Goal: Task Accomplishment & Management: Manage account settings

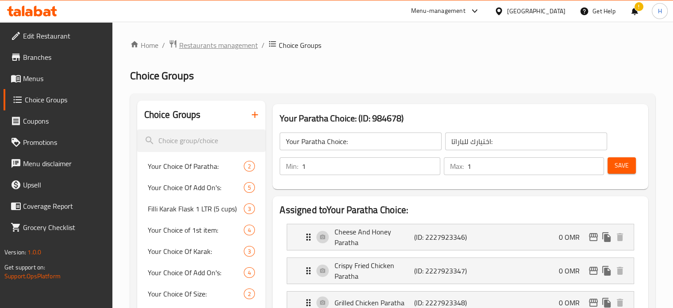
click at [237, 42] on span "Restaurants management" at bounding box center [218, 45] width 79 height 11
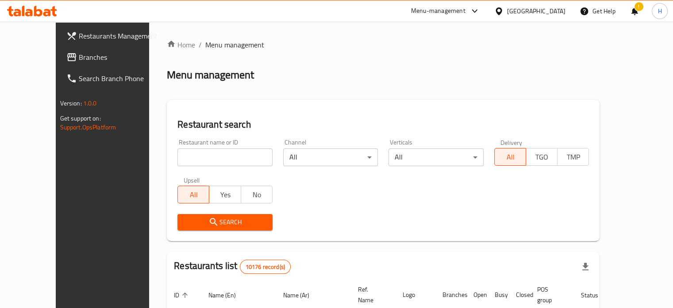
click at [213, 162] on input "search" at bounding box center [224, 157] width 95 height 18
type input "begum's"
click button "Search" at bounding box center [224, 222] width 95 height 16
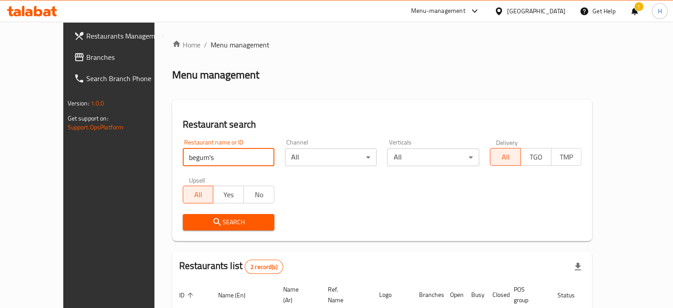
scroll to position [100, 0]
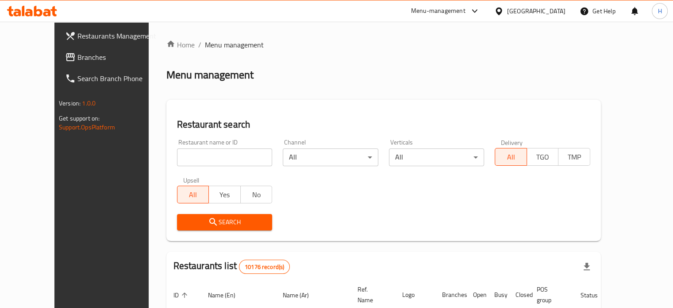
click at [223, 154] on div at bounding box center [336, 154] width 673 height 308
click at [219, 155] on input "search" at bounding box center [225, 157] width 96 height 18
type input "begum's"
click button "Search" at bounding box center [225, 222] width 96 height 16
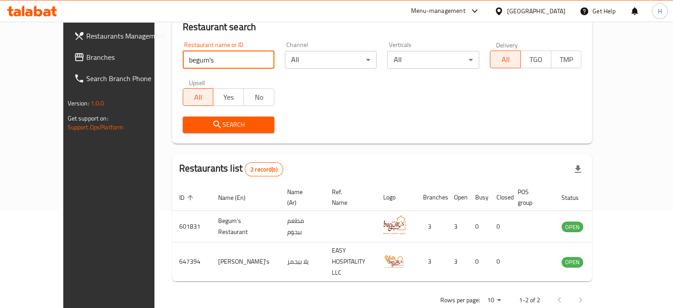
scroll to position [100, 0]
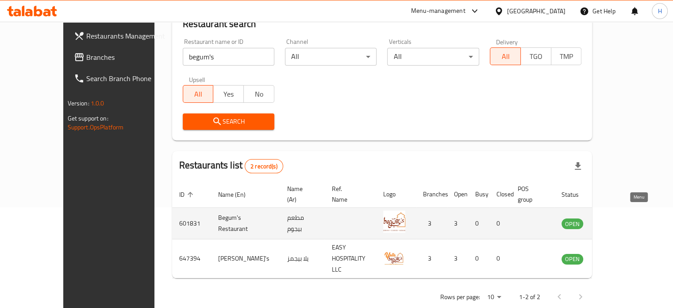
drag, startPoint x: 634, startPoint y: 208, endPoint x: 633, endPoint y: 213, distance: 4.5
click at [618, 220] on icon "enhanced table" at bounding box center [613, 224] width 10 height 8
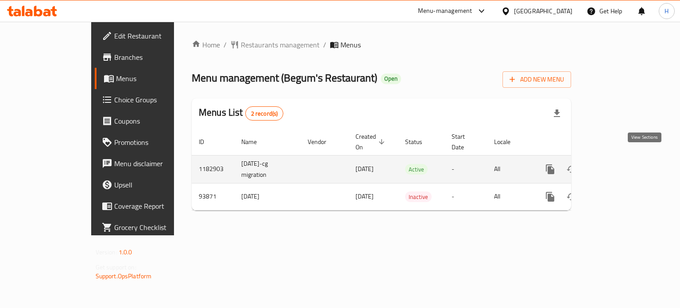
click at [619, 164] on icon "enhanced table" at bounding box center [613, 169] width 11 height 11
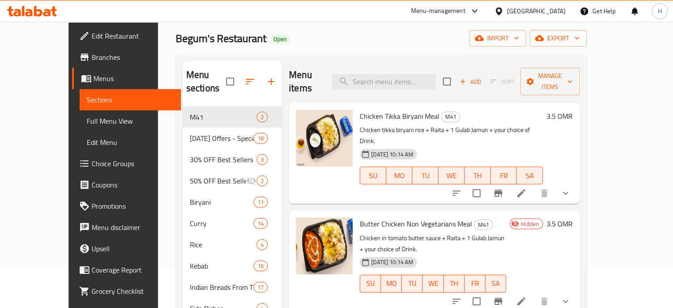
scroll to position [38, 0]
click at [527, 188] on icon at bounding box center [521, 193] width 11 height 11
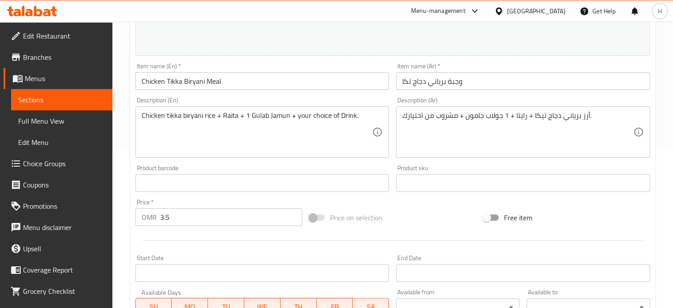
scroll to position [154, 0]
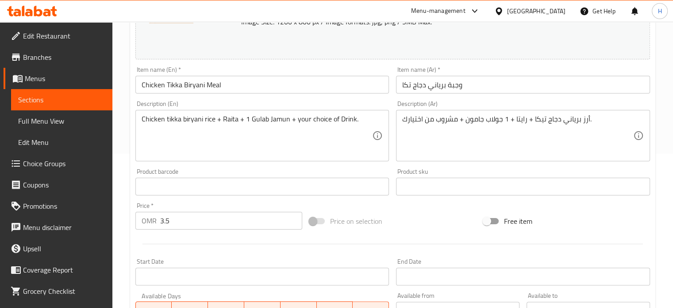
click at [52, 54] on span "Branches" at bounding box center [64, 57] width 82 height 11
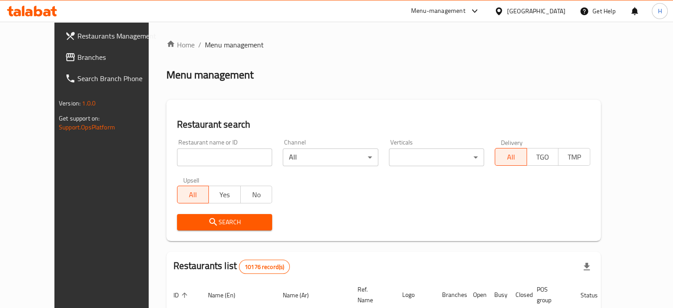
click at [194, 159] on input "search" at bounding box center [225, 157] width 96 height 18
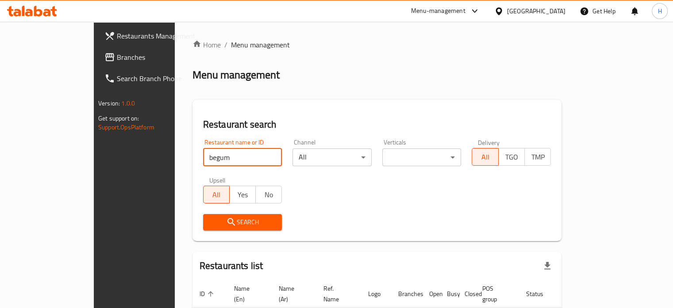
type input "begum"
click button "Search" at bounding box center [242, 222] width 79 height 16
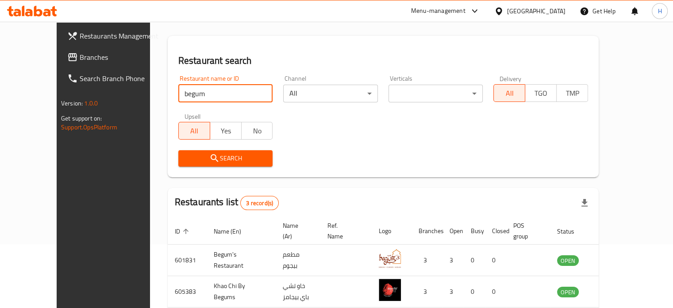
scroll to position [67, 0]
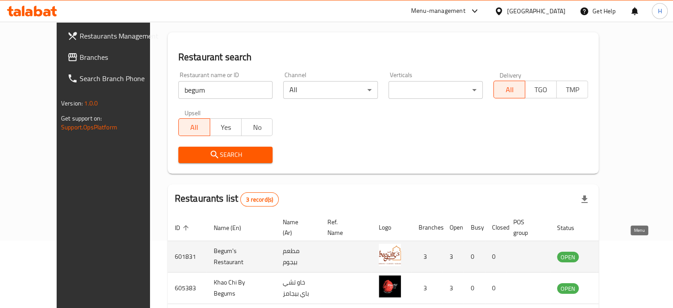
click at [614, 253] on icon "enhanced table" at bounding box center [609, 257] width 10 height 8
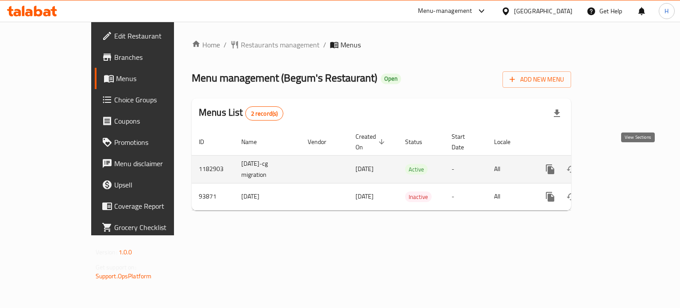
click at [619, 164] on icon "enhanced table" at bounding box center [613, 169] width 11 height 11
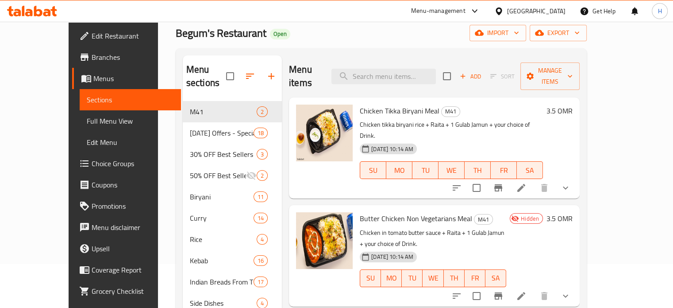
scroll to position [46, 0]
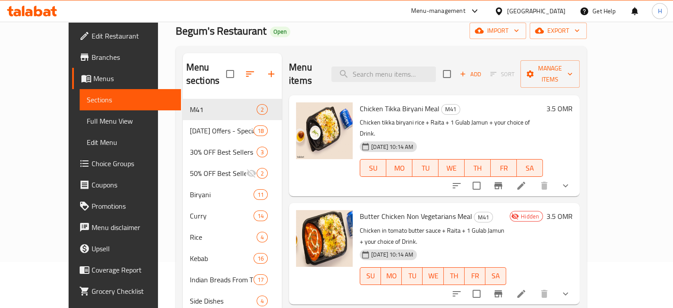
click at [534, 285] on li at bounding box center [521, 293] width 25 height 16
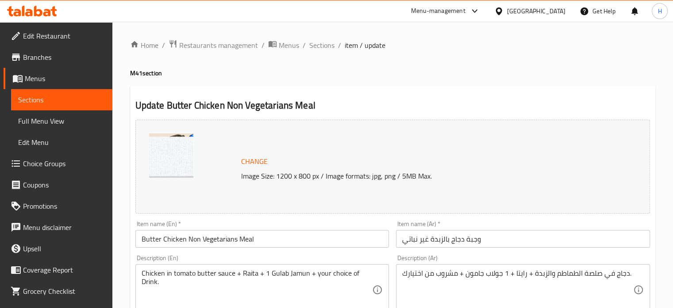
click at [43, 9] on icon at bounding box center [32, 11] width 50 height 11
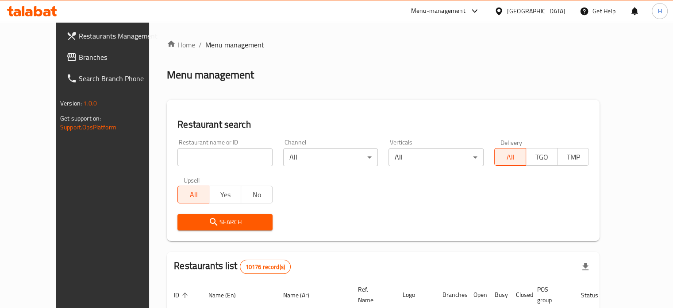
click at [208, 155] on div at bounding box center [336, 154] width 673 height 308
click at [203, 154] on input "search" at bounding box center [224, 157] width 95 height 18
type input "ajeen"
click button "Search" at bounding box center [224, 222] width 95 height 16
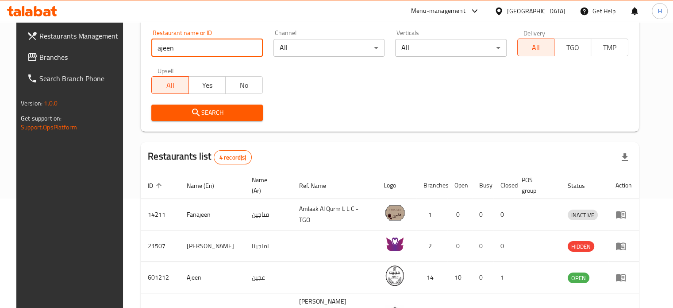
scroll to position [173, 0]
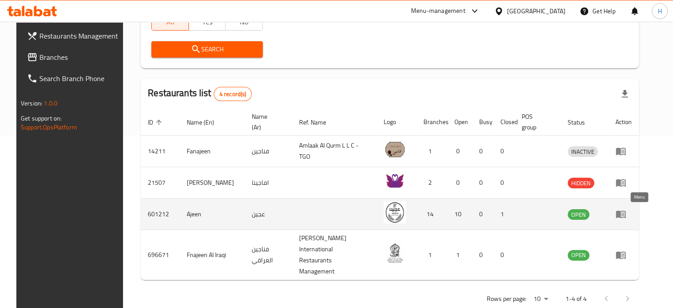
click at [626, 209] on icon "enhanced table" at bounding box center [621, 213] width 11 height 11
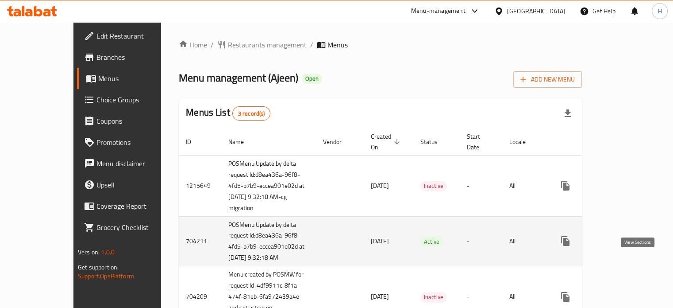
click at [635, 246] on icon "enhanced table" at bounding box center [629, 240] width 11 height 11
